Goal: Navigation & Orientation: Find specific page/section

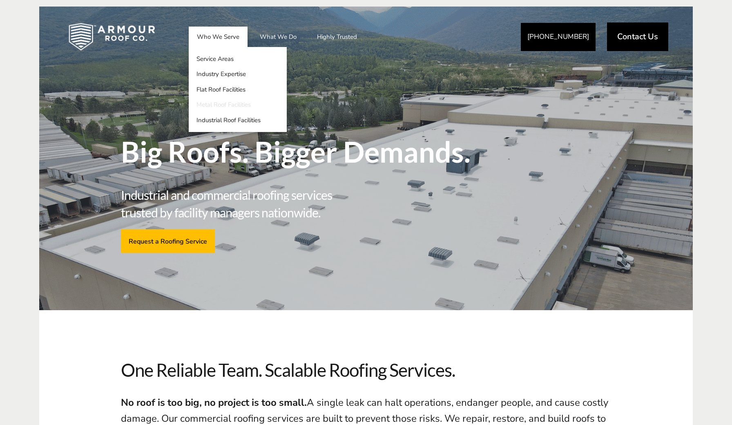
click at [215, 106] on link "Metal Roof Facilities" at bounding box center [238, 105] width 98 height 16
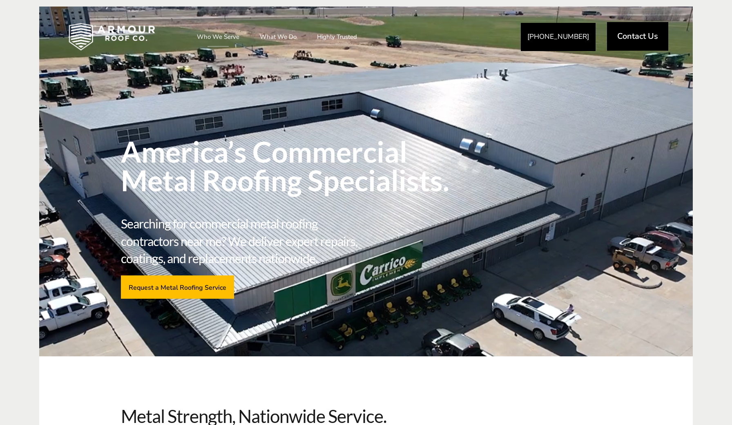
click at [636, 32] on span "Contact Us" at bounding box center [637, 36] width 41 height 8
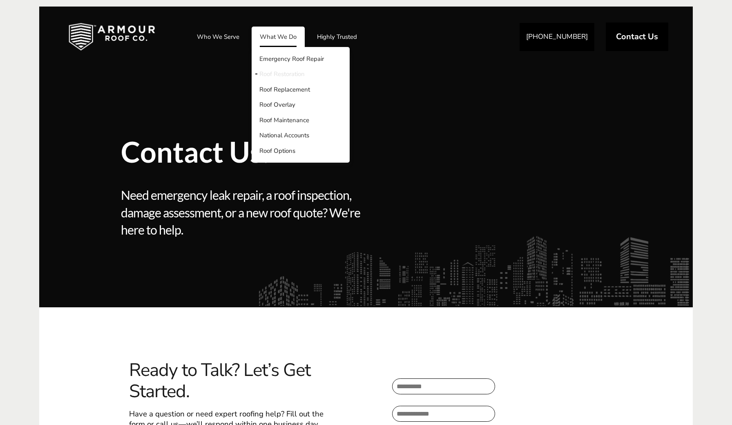
click at [291, 73] on link "Roof Restoration" at bounding box center [301, 75] width 98 height 16
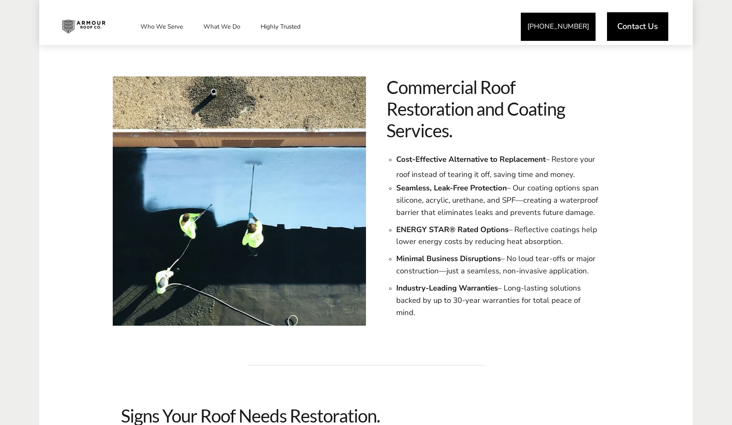
scroll to position [492, 0]
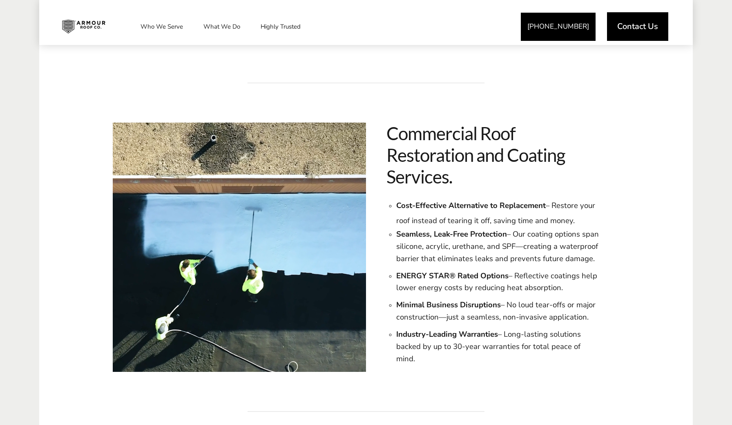
click at [84, 22] on img at bounding box center [84, 26] width 56 height 20
